Goal: Find specific page/section: Find specific page/section

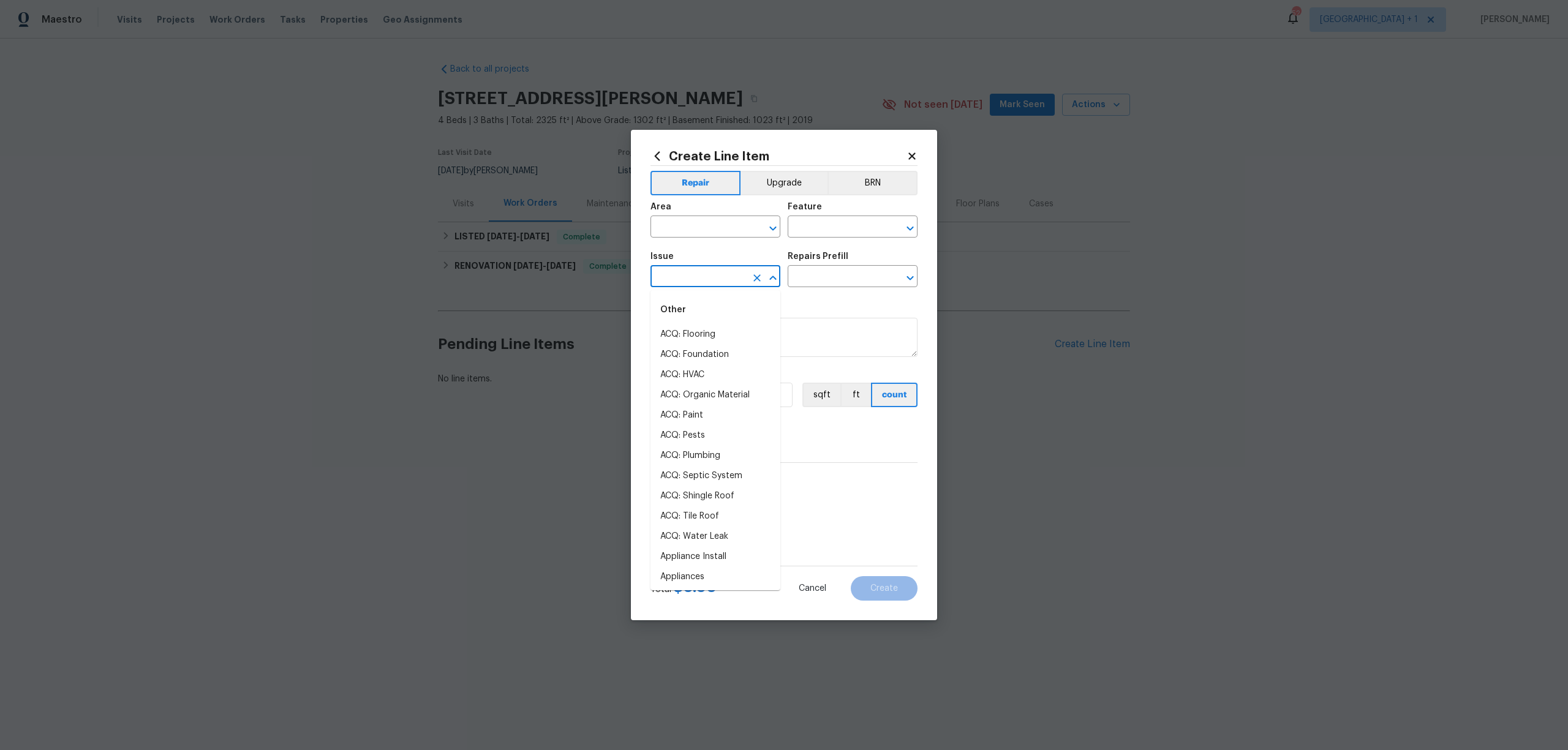
scroll to position [1160, 0]
click at [775, 223] on icon "Open" at bounding box center [773, 228] width 15 height 15
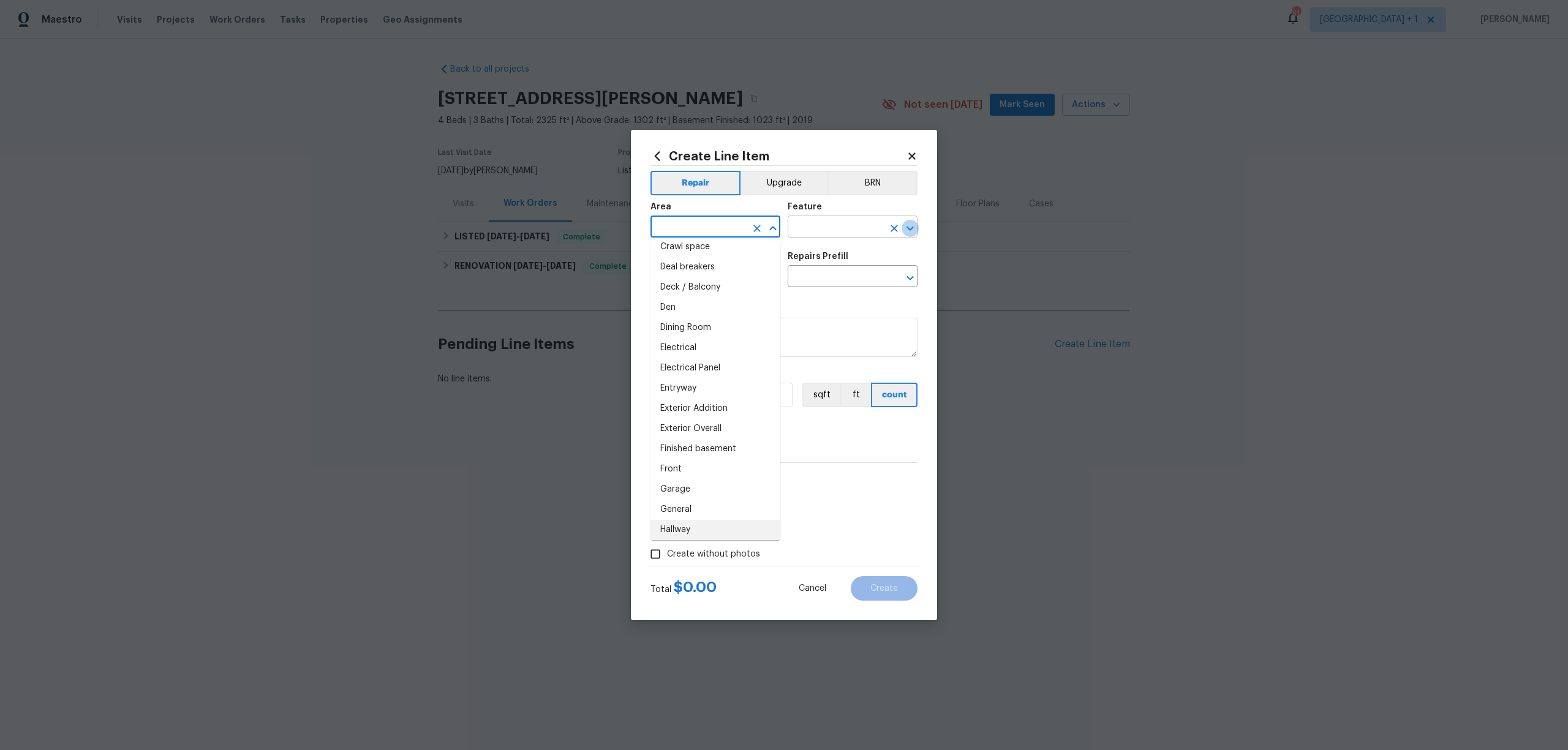
click at [910, 226] on icon "Open" at bounding box center [910, 228] width 15 height 15
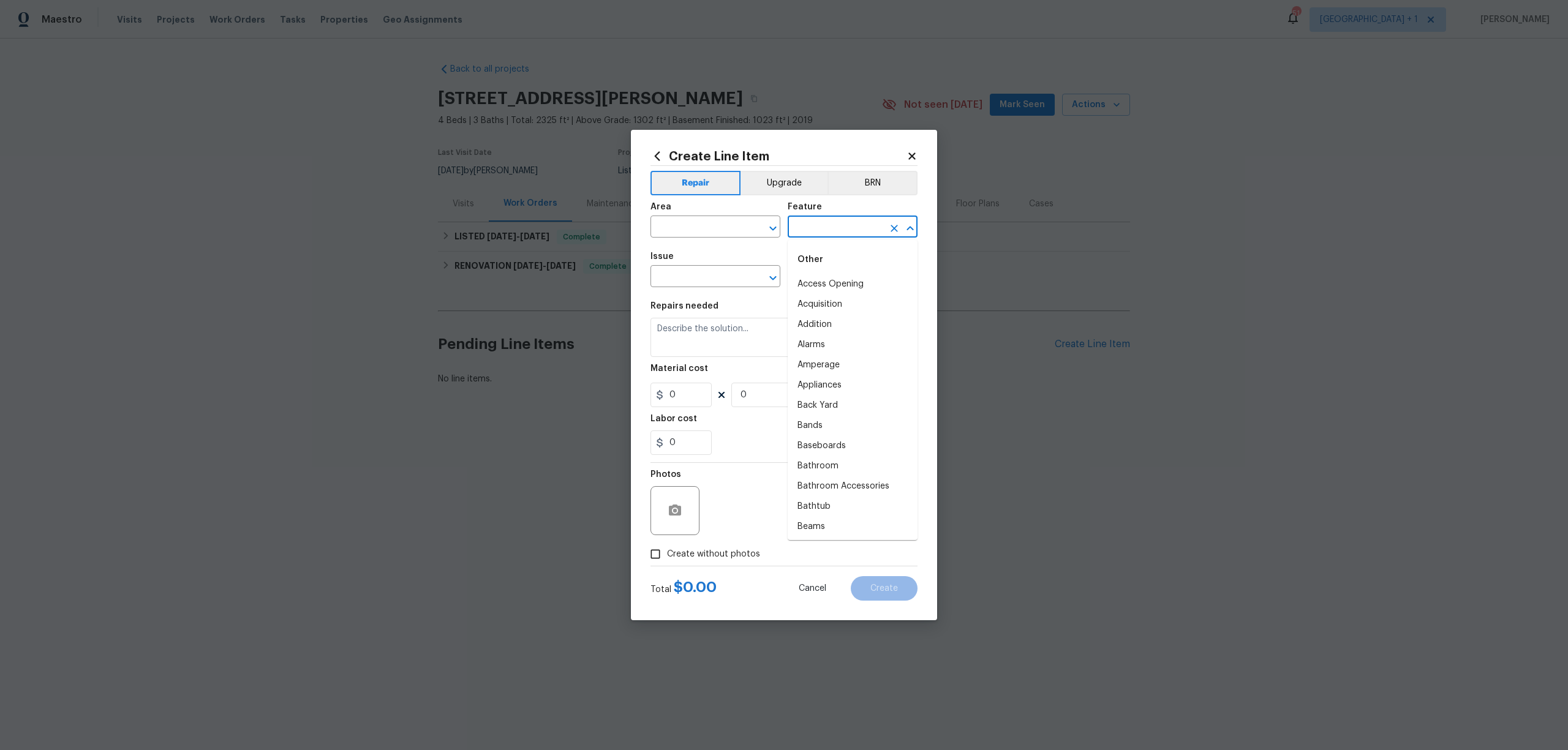
scroll to position [1605, 0]
click at [775, 273] on icon "Open" at bounding box center [773, 278] width 15 height 15
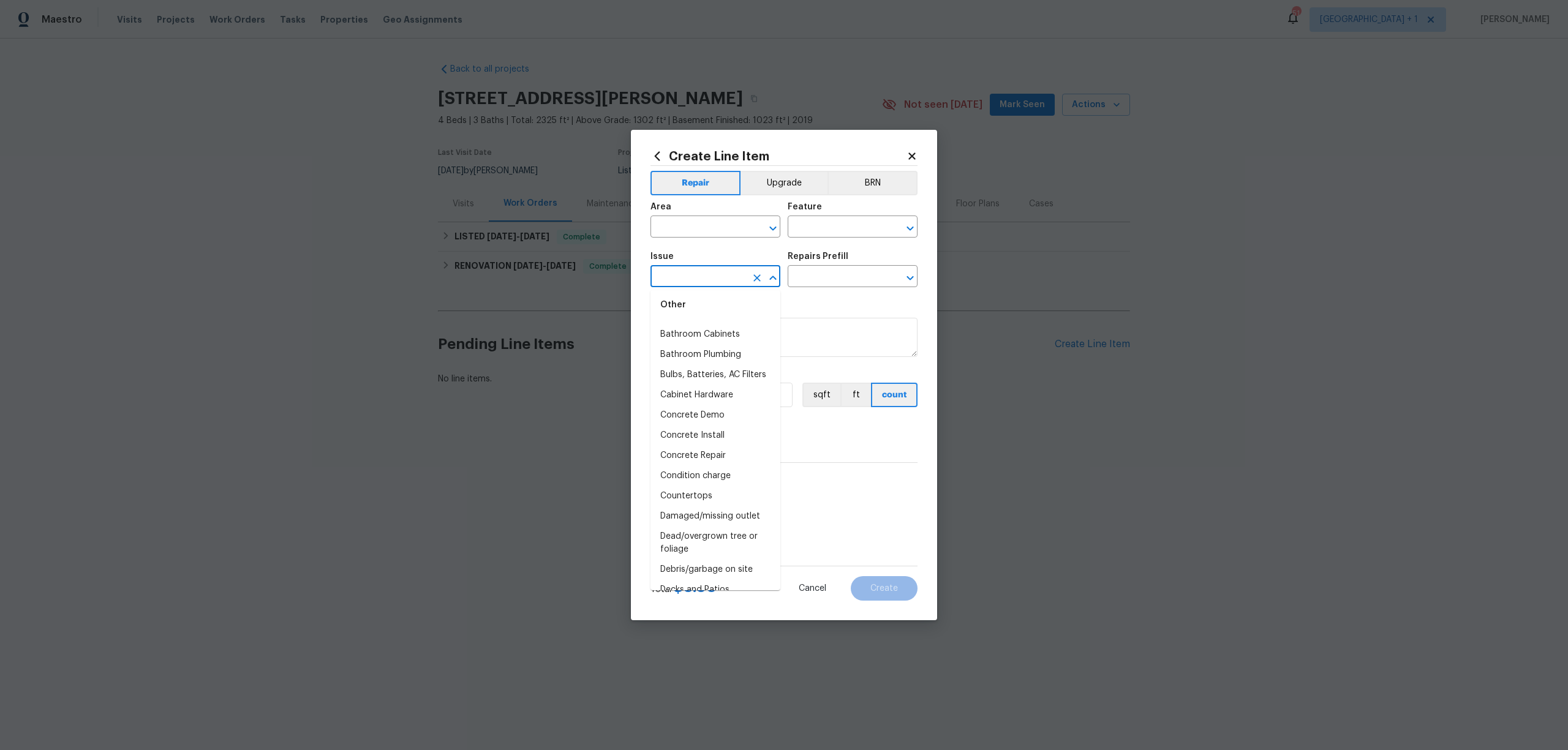
scroll to position [259, 0]
